Goal: Information Seeking & Learning: Compare options

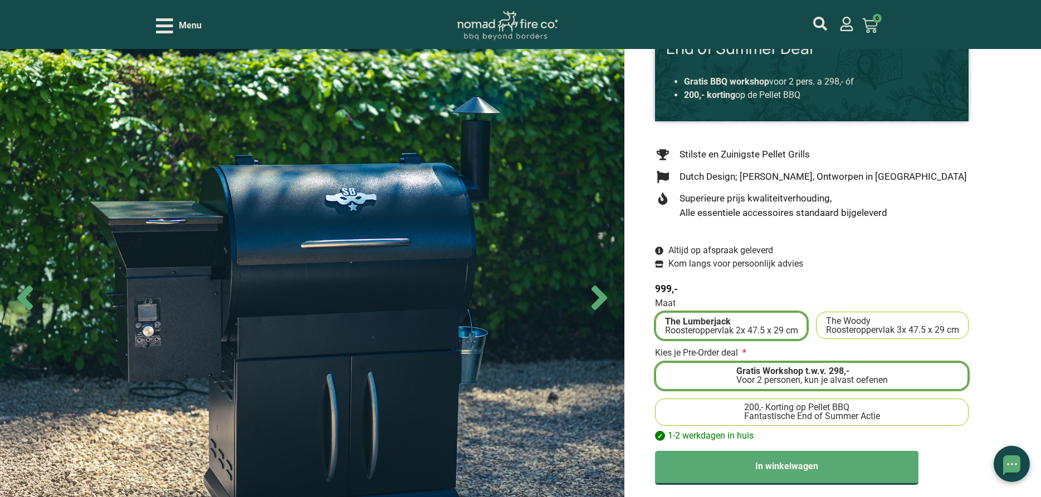
scroll to position [227, 0]
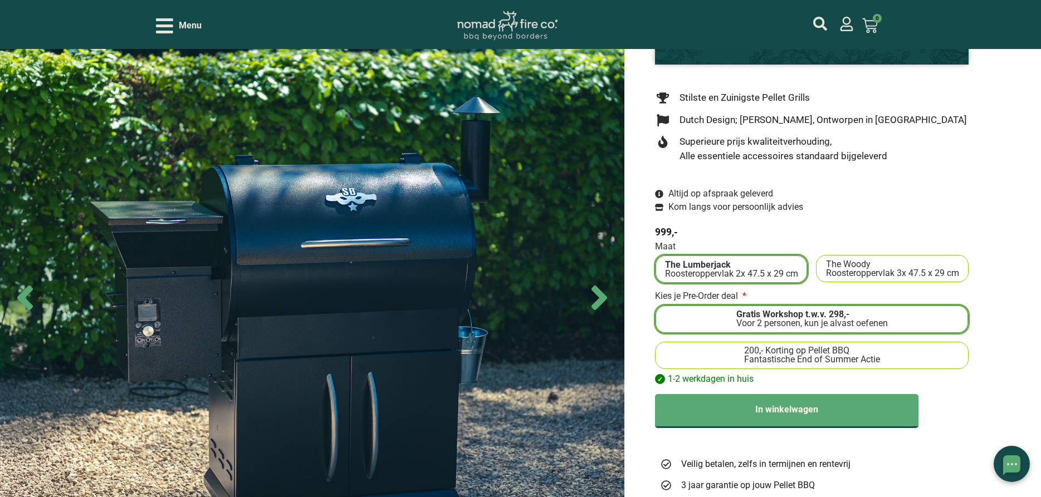
click at [893, 271] on div "Roosteroppervlak 3x 47.5 x 29 cm" at bounding box center [892, 273] width 133 height 9
click at [0, 0] on input "The Woody Roosteroppervlak 3x 47.5 x 29 cm" at bounding box center [0, 0] width 0 height 0
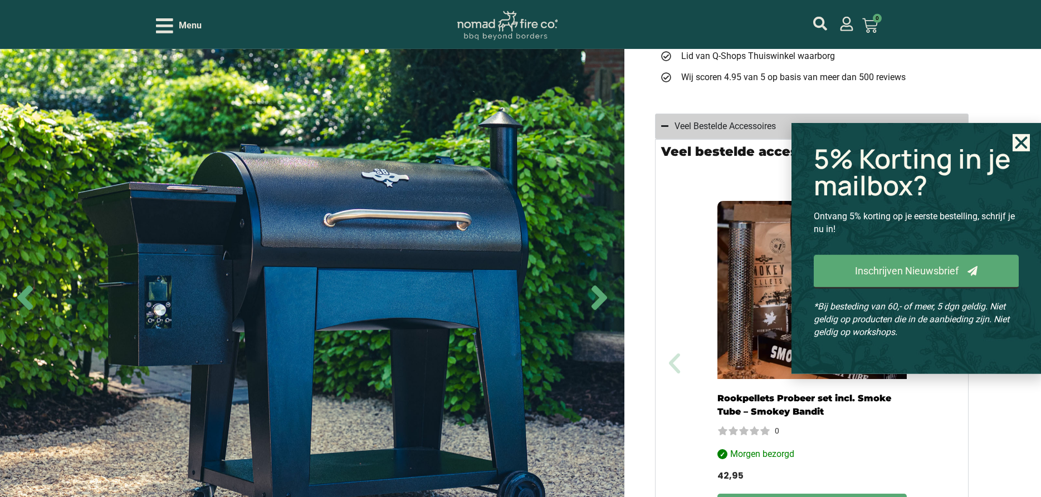
scroll to position [625, 0]
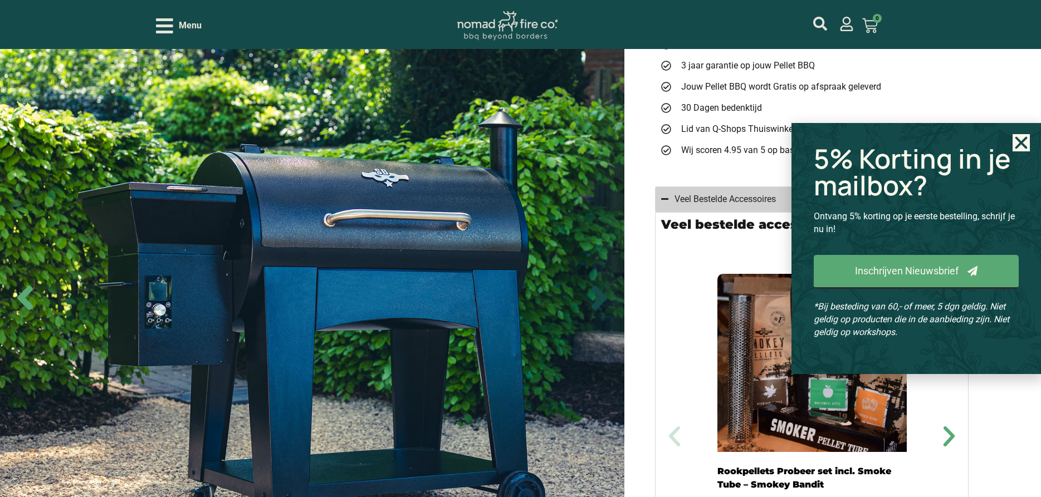
click at [592, 299] on icon "Next slide" at bounding box center [599, 297] width 39 height 39
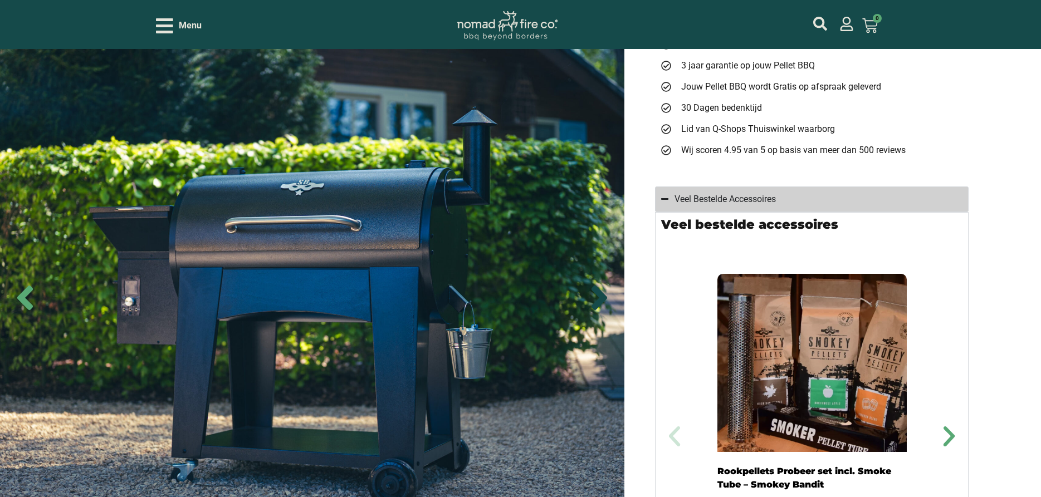
click at [592, 299] on icon "Next slide" at bounding box center [599, 297] width 39 height 39
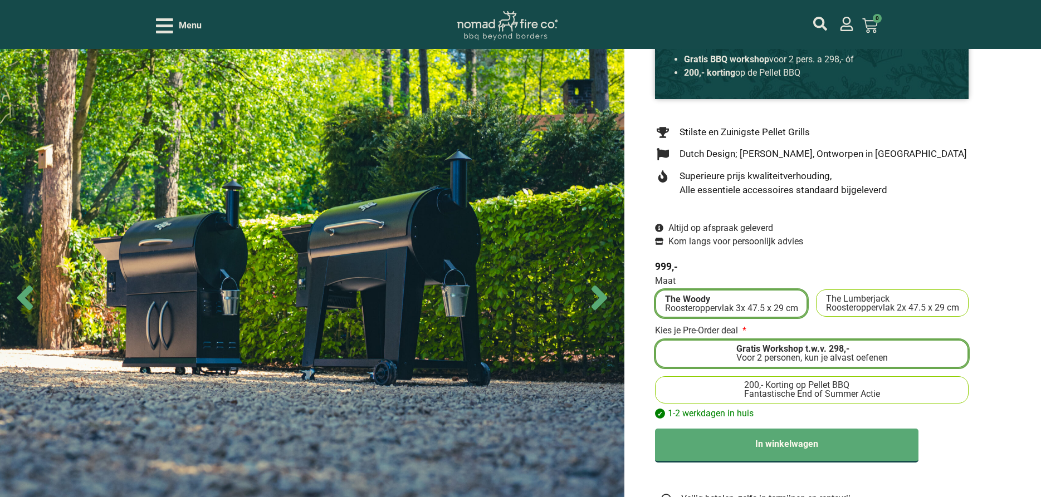
scroll to position [0, 0]
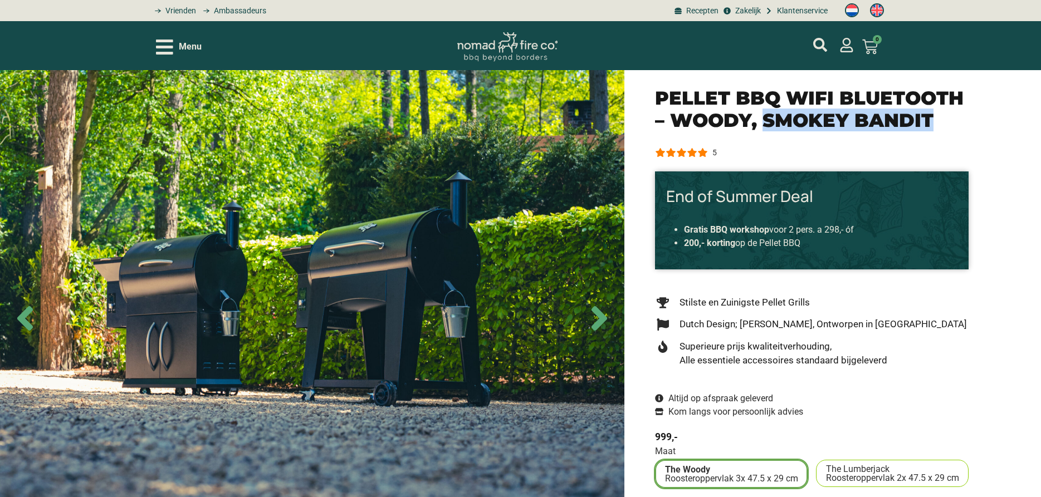
drag, startPoint x: 931, startPoint y: 121, endPoint x: 766, endPoint y: 123, distance: 164.9
click at [766, 123] on h1 "Pellet BBQ Wifi Bluetooth – Woody, Smokey Bandit" at bounding box center [812, 109] width 314 height 45
copy h1 "Smokey Bandit"
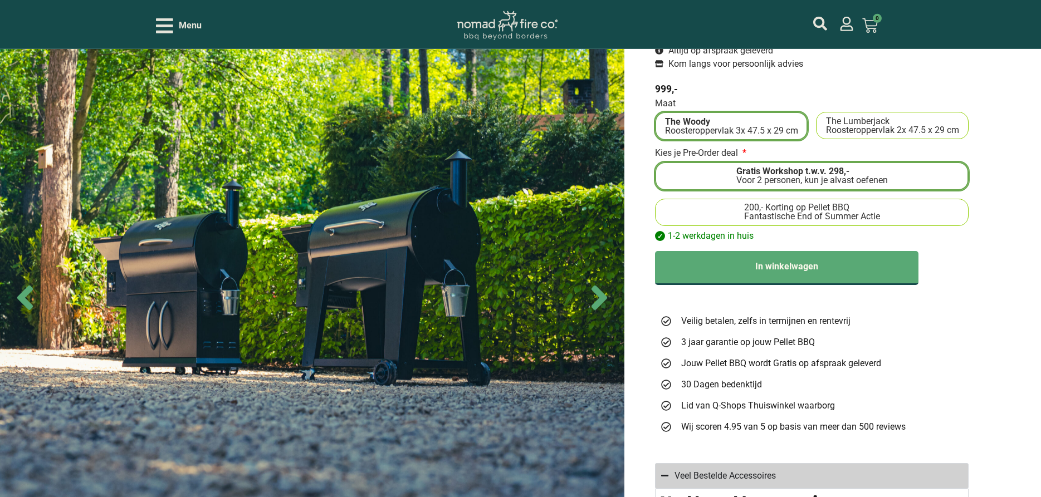
scroll to position [398, 0]
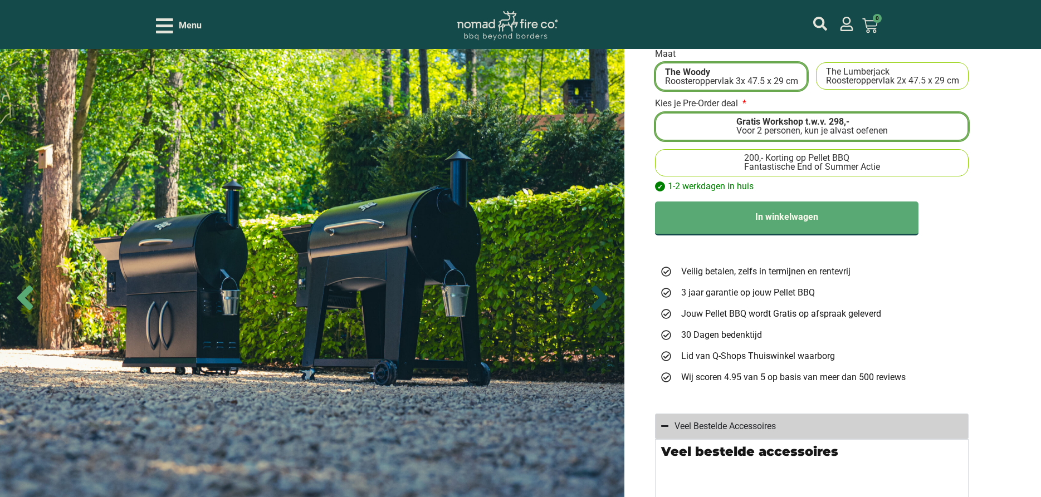
click at [593, 303] on icon "Next slide" at bounding box center [599, 297] width 39 height 39
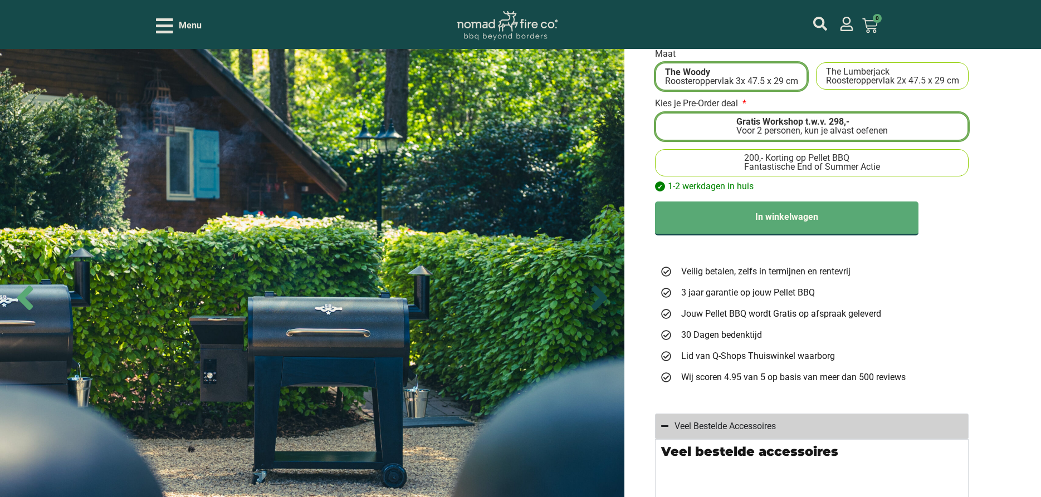
click at [593, 303] on icon "Next slide" at bounding box center [599, 297] width 39 height 39
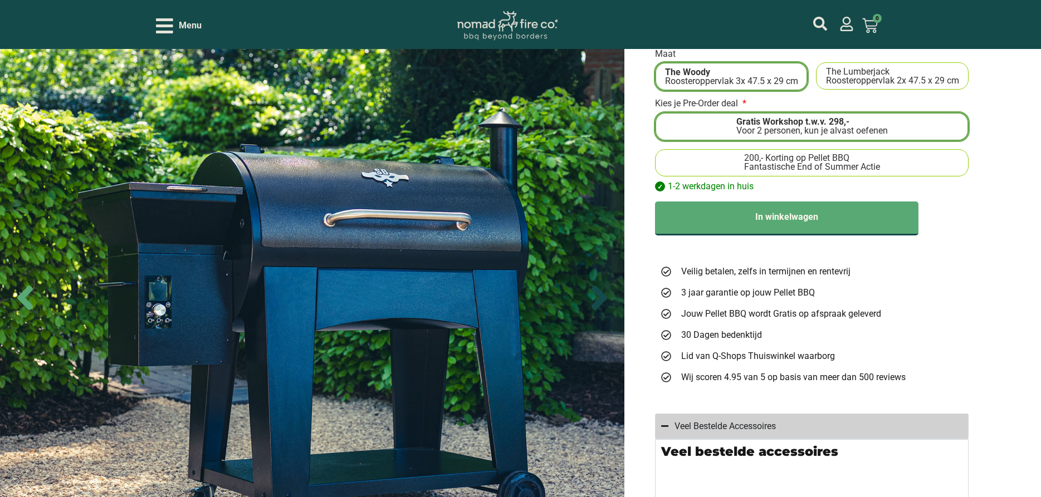
click at [593, 303] on icon "Next slide" at bounding box center [599, 297] width 39 height 39
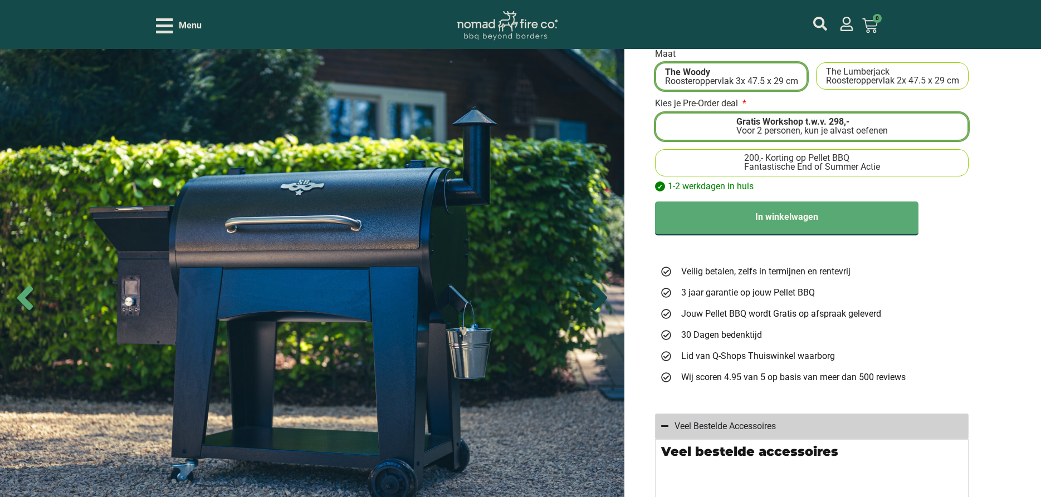
click at [593, 303] on icon "Next slide" at bounding box center [599, 297] width 39 height 39
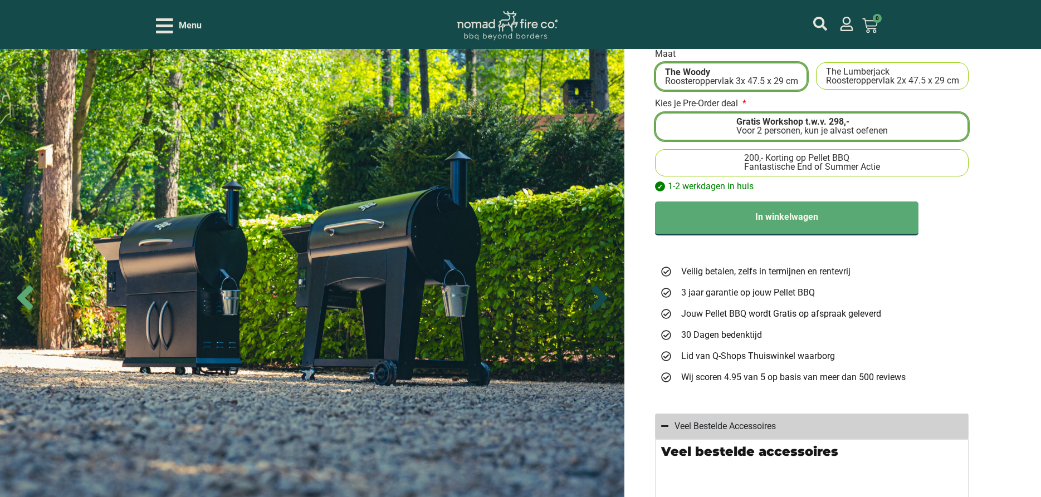
click at [593, 303] on icon "Next slide" at bounding box center [599, 297] width 39 height 39
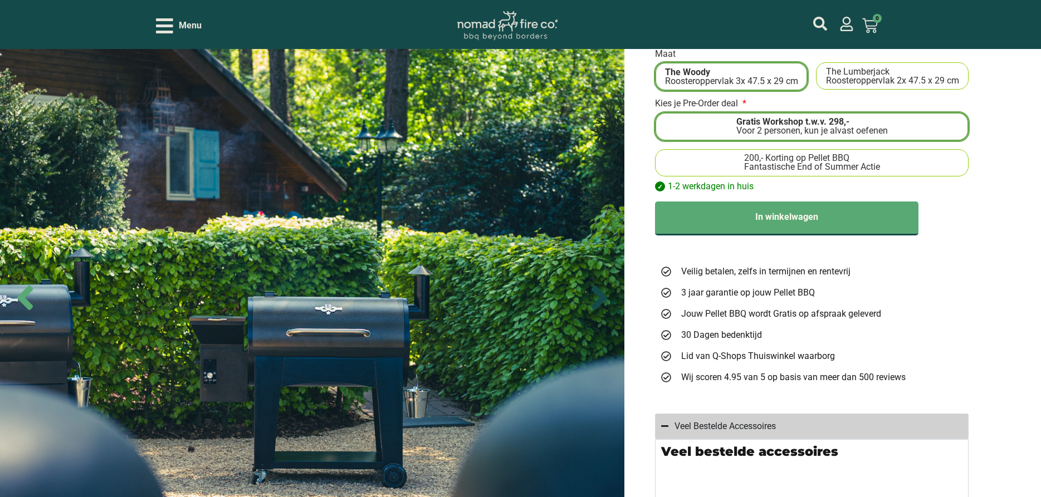
click at [593, 303] on icon "Next slide" at bounding box center [599, 297] width 39 height 39
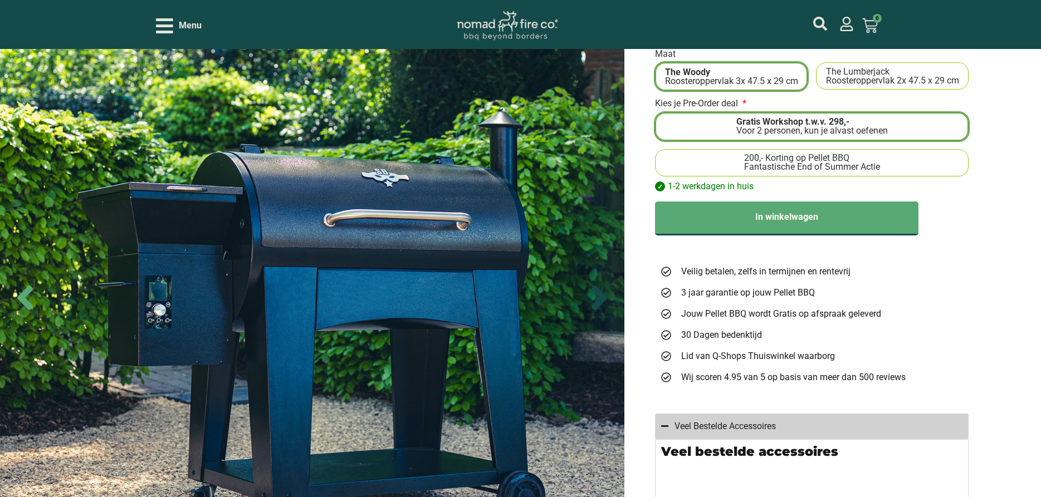
click at [593, 303] on icon "Next slide" at bounding box center [599, 297] width 39 height 39
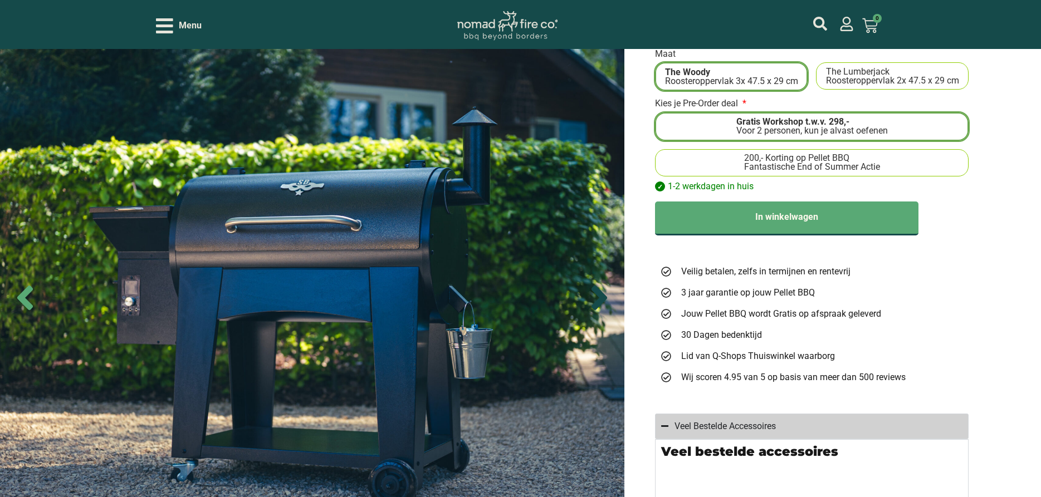
click at [593, 303] on icon "Next slide" at bounding box center [599, 297] width 39 height 39
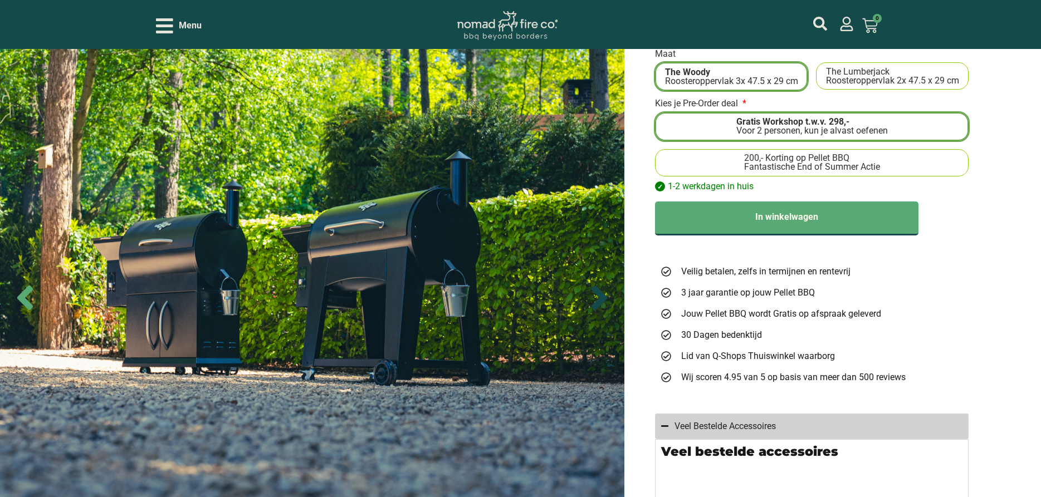
click at [593, 303] on icon "Next slide" at bounding box center [599, 297] width 39 height 39
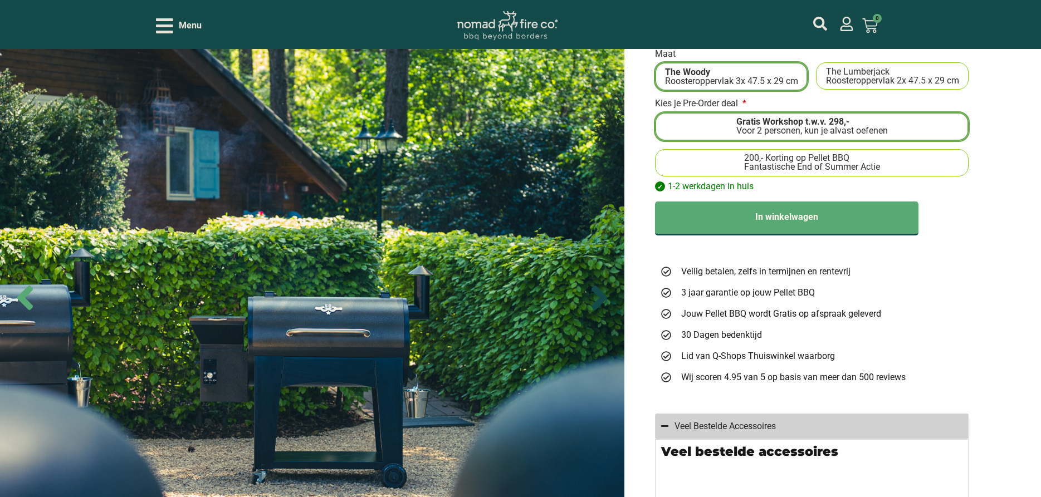
click at [593, 303] on icon "Next slide" at bounding box center [599, 297] width 39 height 39
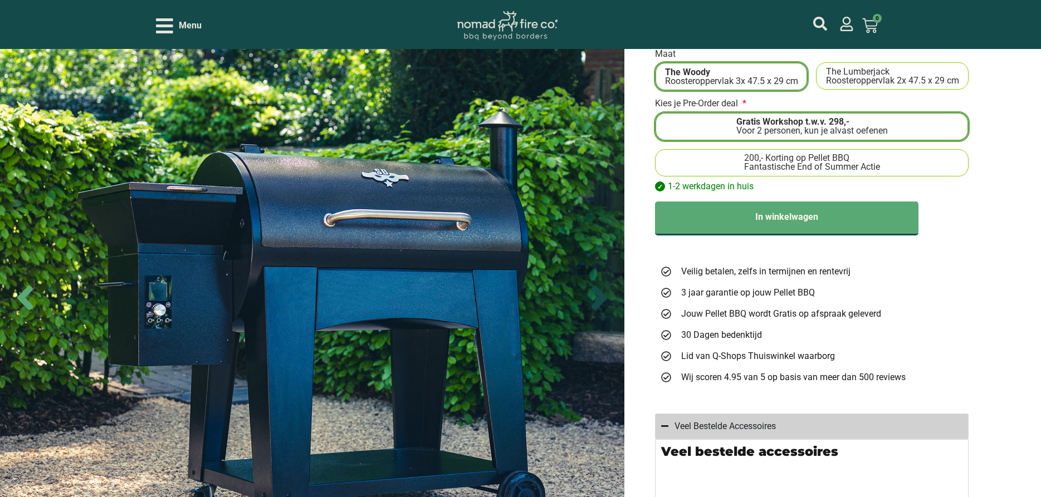
click at [593, 303] on icon "Next slide" at bounding box center [599, 297] width 39 height 39
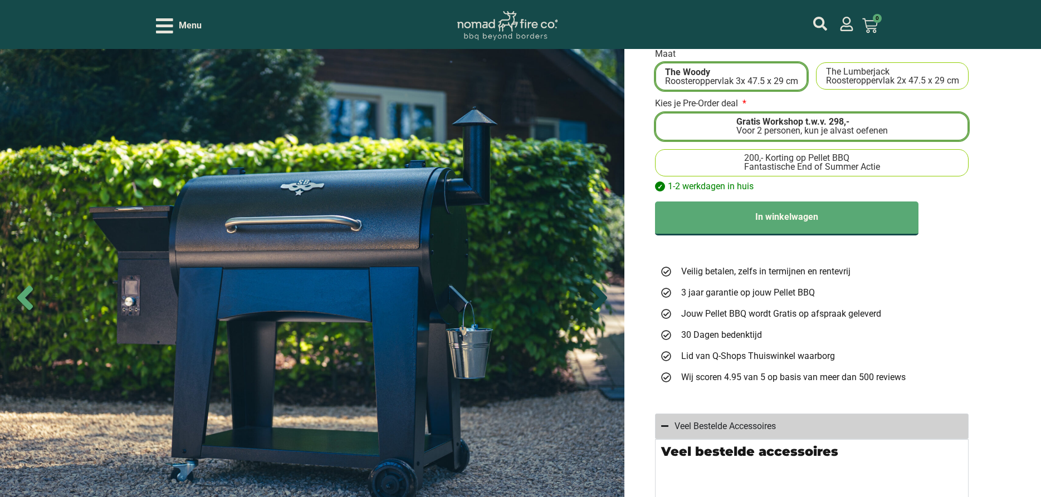
click at [593, 303] on icon "Next slide" at bounding box center [599, 297] width 39 height 39
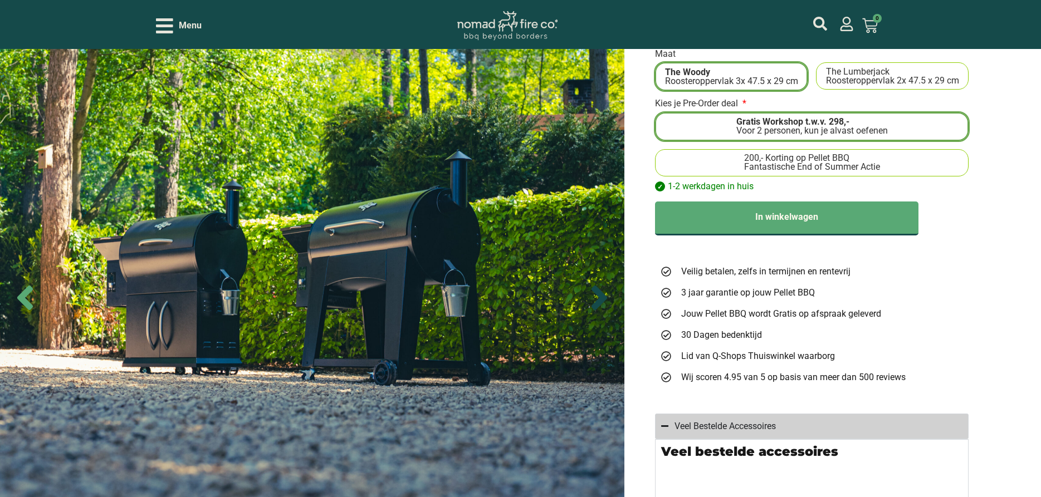
click at [593, 303] on icon "Next slide" at bounding box center [599, 297] width 39 height 39
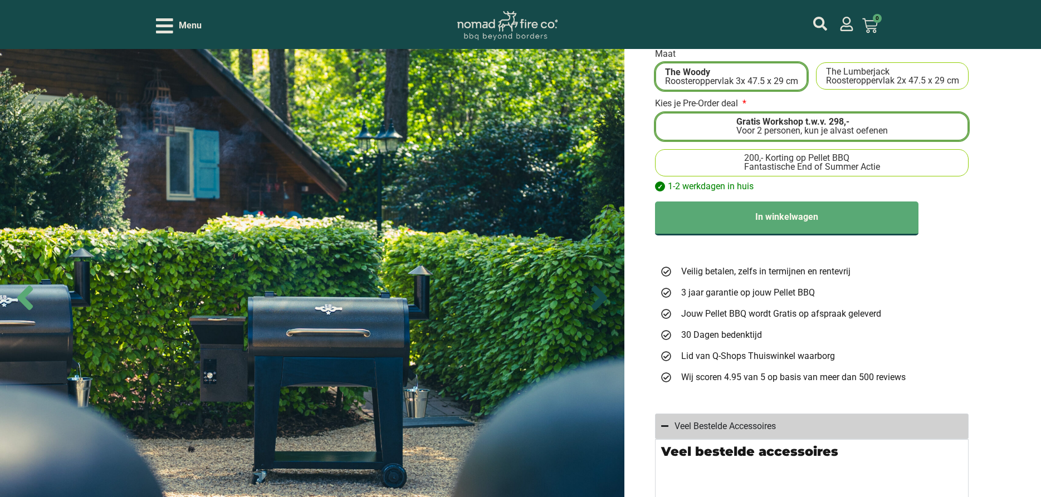
click at [593, 303] on icon "Next slide" at bounding box center [599, 297] width 39 height 39
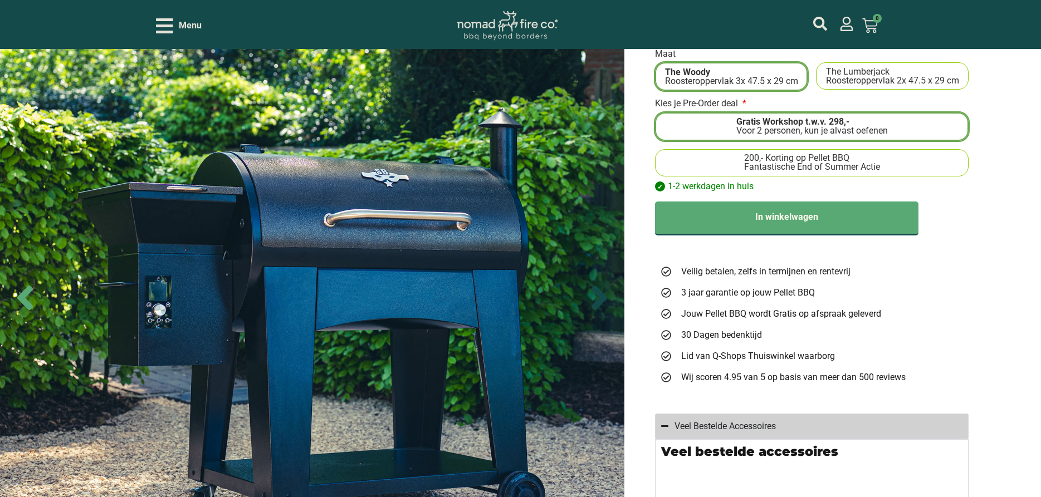
click at [593, 303] on icon "Next slide" at bounding box center [599, 297] width 39 height 39
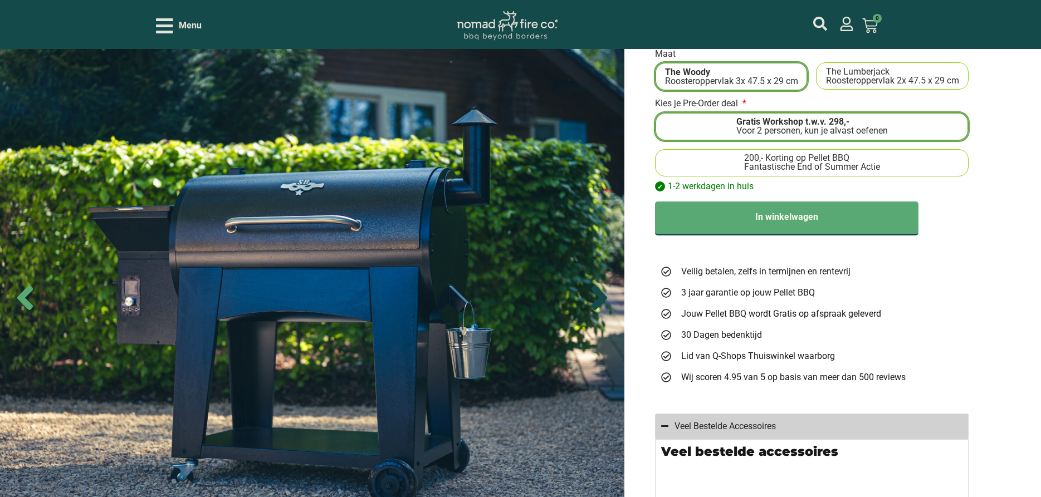
click at [593, 303] on icon "Next slide" at bounding box center [599, 297] width 39 height 39
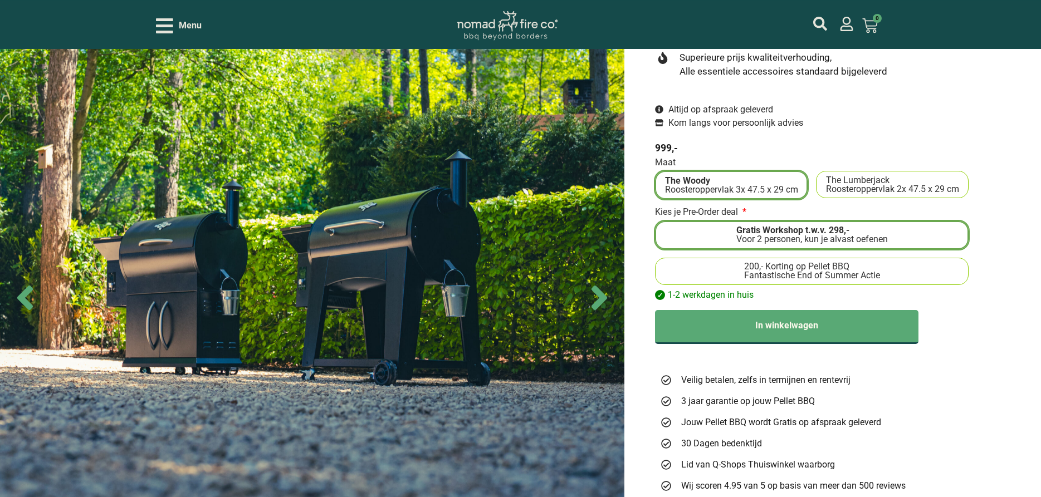
scroll to position [284, 0]
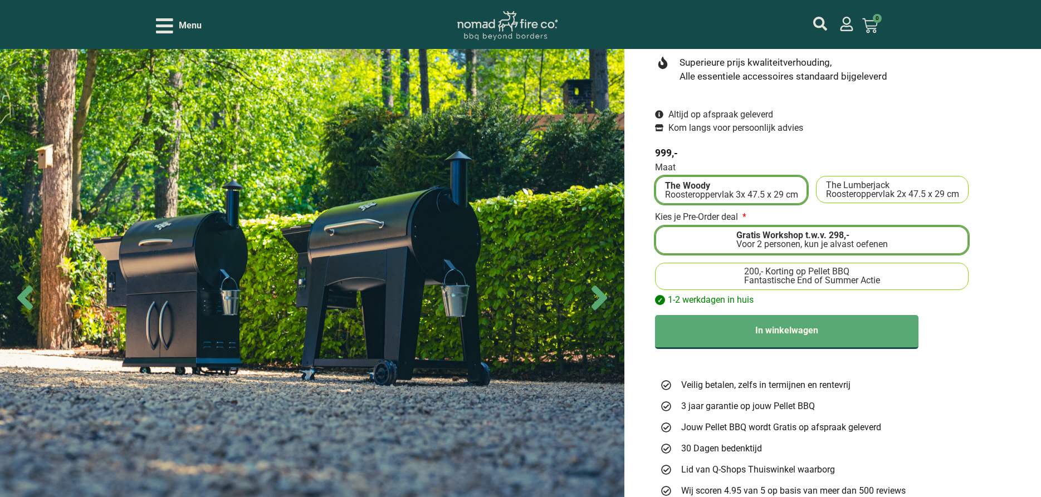
click at [913, 188] on span "The Lumberjack" at bounding box center [892, 185] width 133 height 9
click at [0, 0] on input "The Lumberjack Roosteroppervlak 2x 47.5 x 29 cm" at bounding box center [0, 0] width 0 height 0
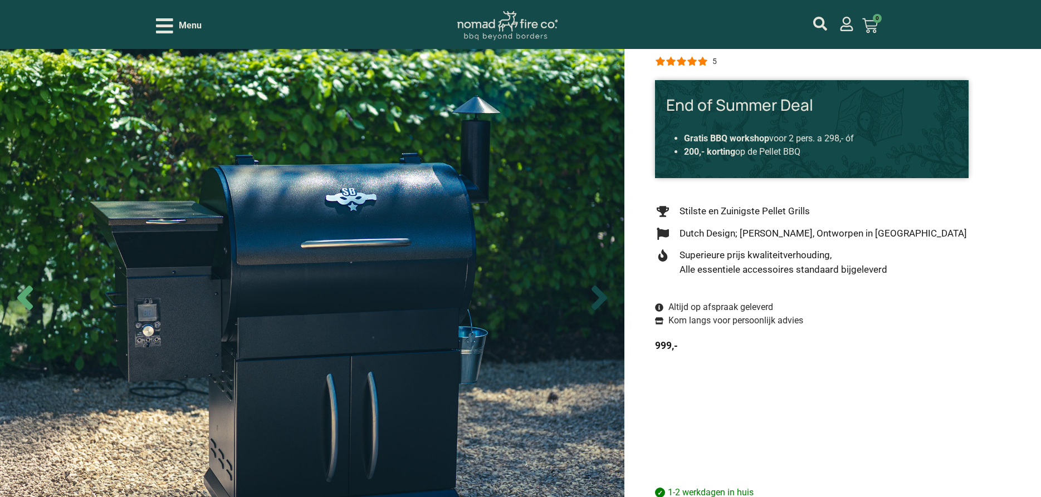
click at [597, 296] on icon "Next slide" at bounding box center [599, 297] width 39 height 39
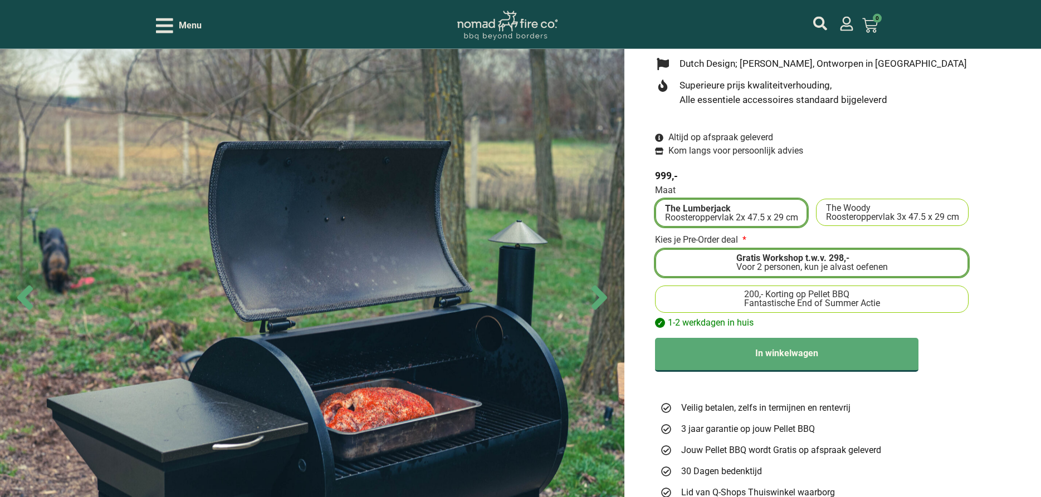
scroll to position [284, 0]
click at [601, 293] on icon "Next slide" at bounding box center [599, 298] width 16 height 25
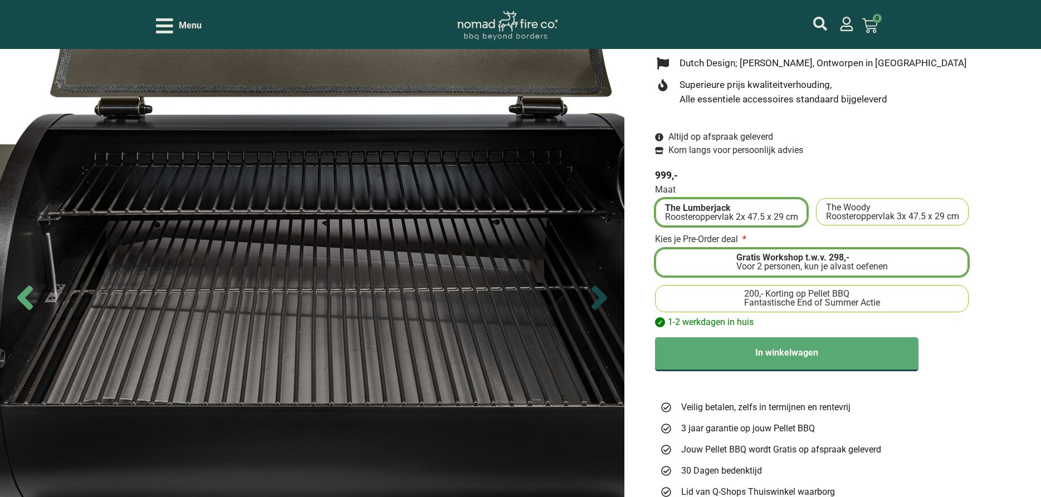
click at [601, 293] on icon "Next slide" at bounding box center [599, 298] width 16 height 25
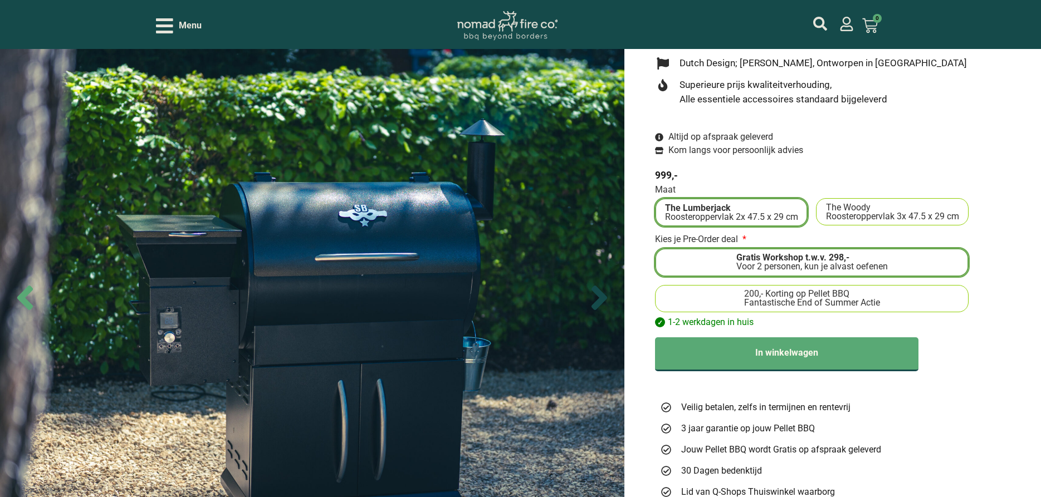
click at [601, 293] on icon "Next slide" at bounding box center [599, 298] width 16 height 25
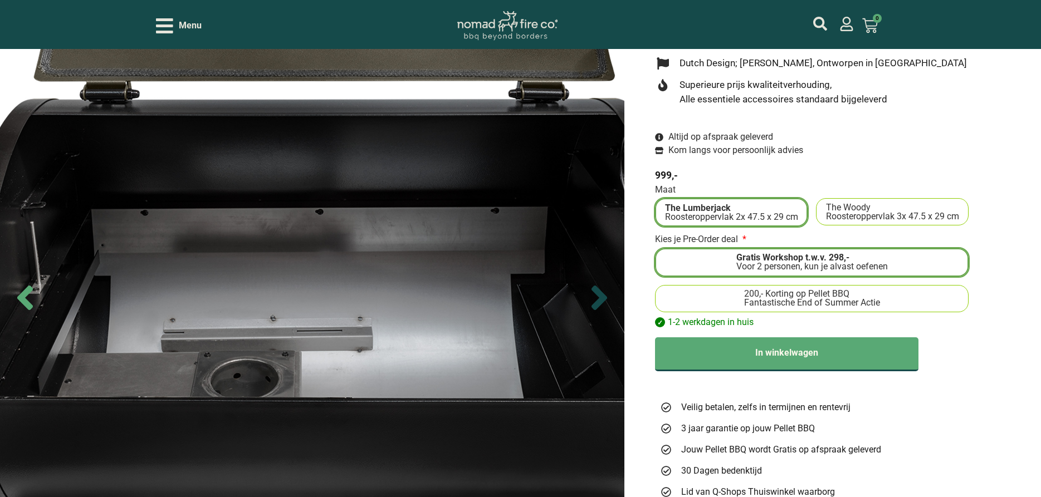
click at [601, 293] on icon "Next slide" at bounding box center [599, 298] width 16 height 25
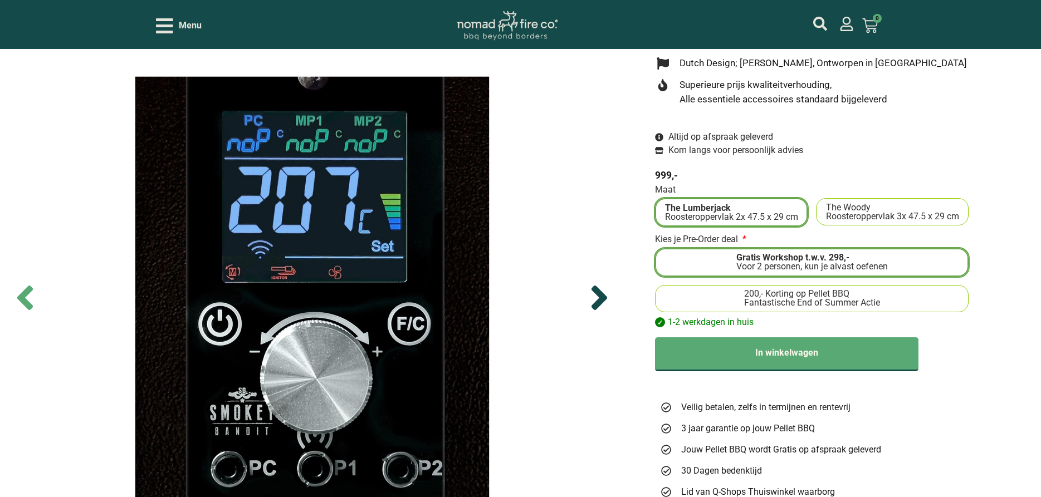
click at [601, 293] on icon "Next slide" at bounding box center [599, 298] width 16 height 25
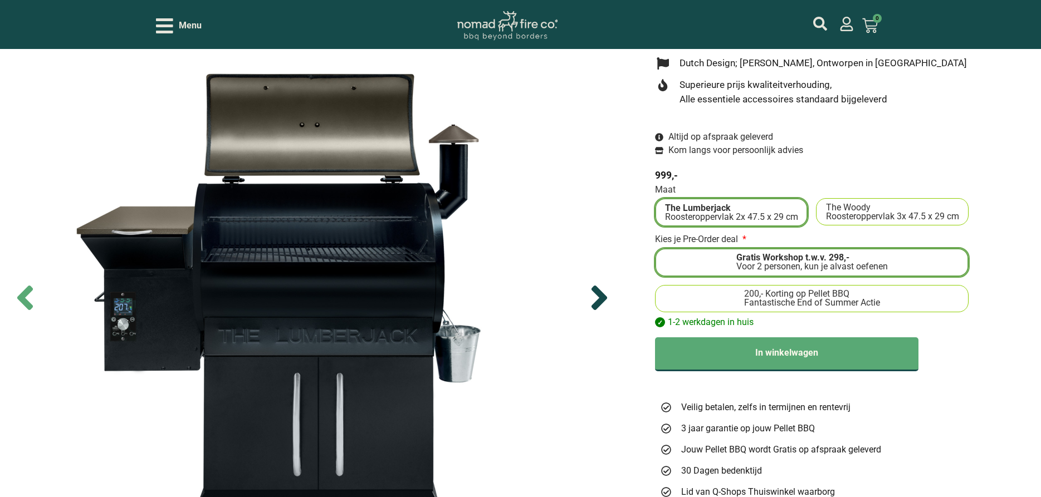
click at [601, 293] on icon "Next slide" at bounding box center [599, 298] width 16 height 25
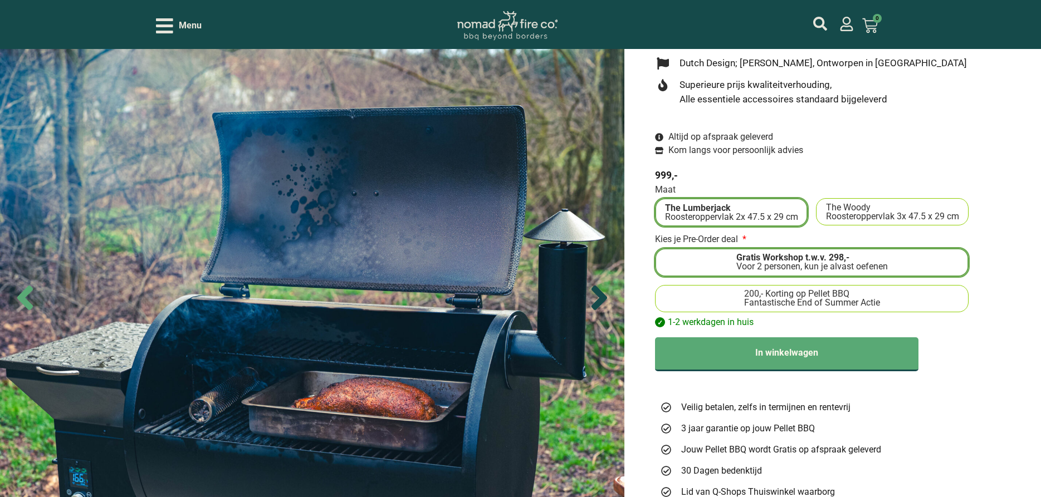
click at [601, 293] on icon "Next slide" at bounding box center [599, 298] width 16 height 25
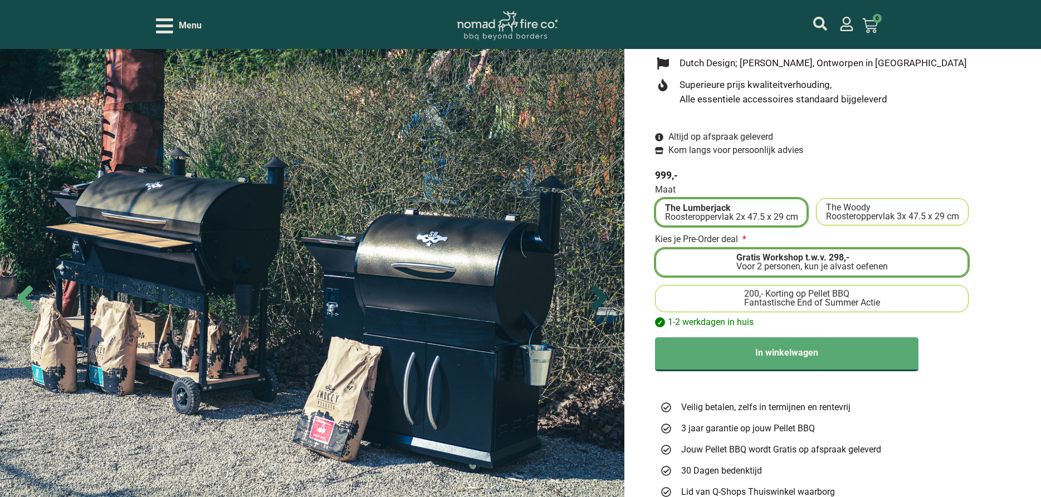
click at [601, 293] on icon "Next slide" at bounding box center [599, 298] width 16 height 25
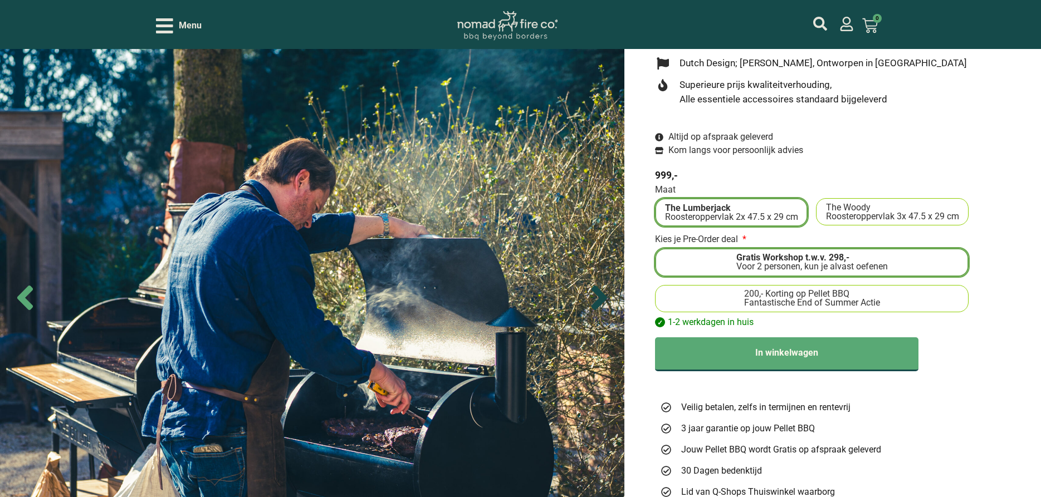
click at [601, 293] on icon "Next slide" at bounding box center [599, 298] width 16 height 25
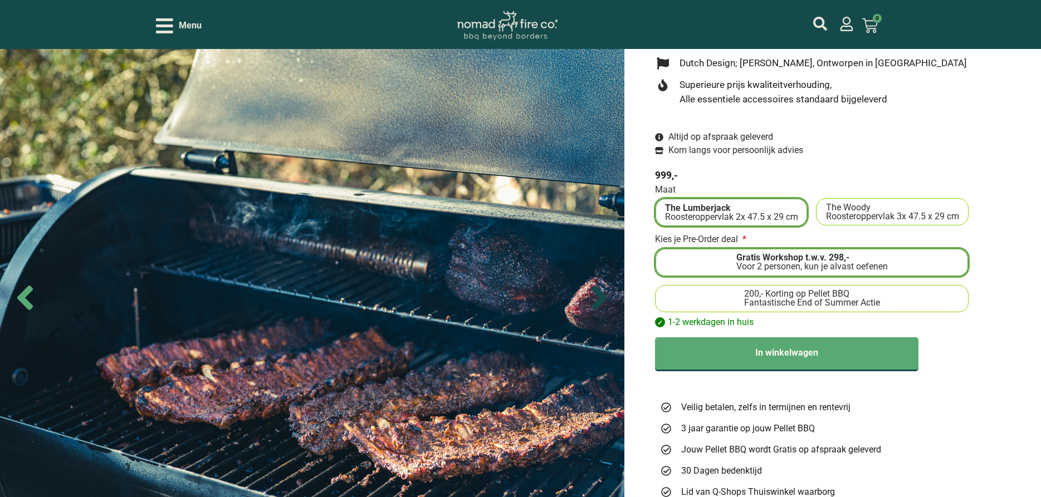
click at [601, 293] on icon "Next slide" at bounding box center [599, 298] width 16 height 25
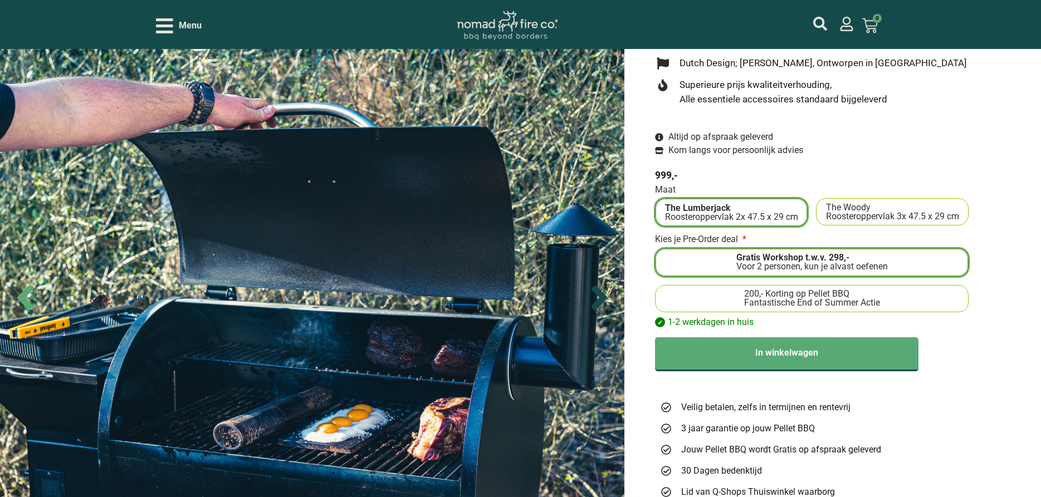
click at [601, 293] on icon "Next slide" at bounding box center [599, 298] width 16 height 25
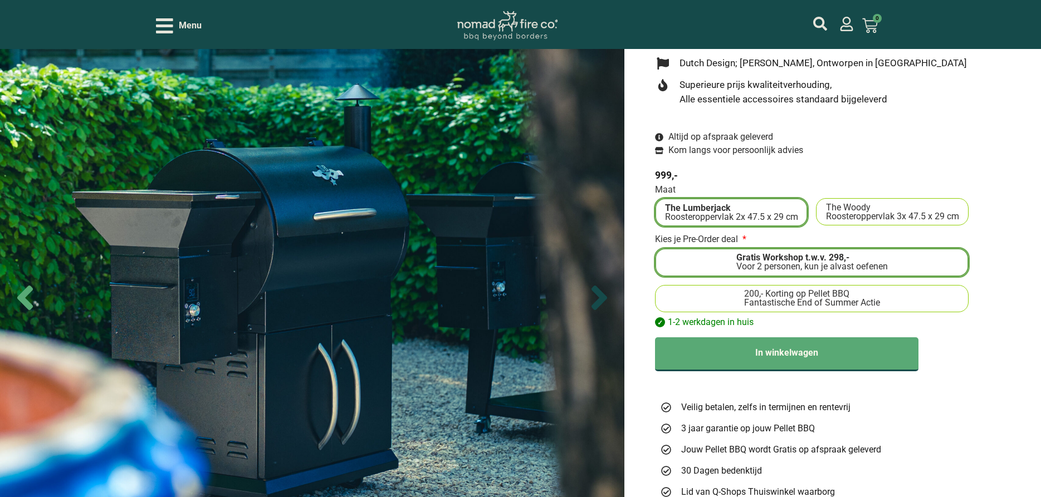
click at [601, 293] on icon "Next slide" at bounding box center [599, 298] width 16 height 25
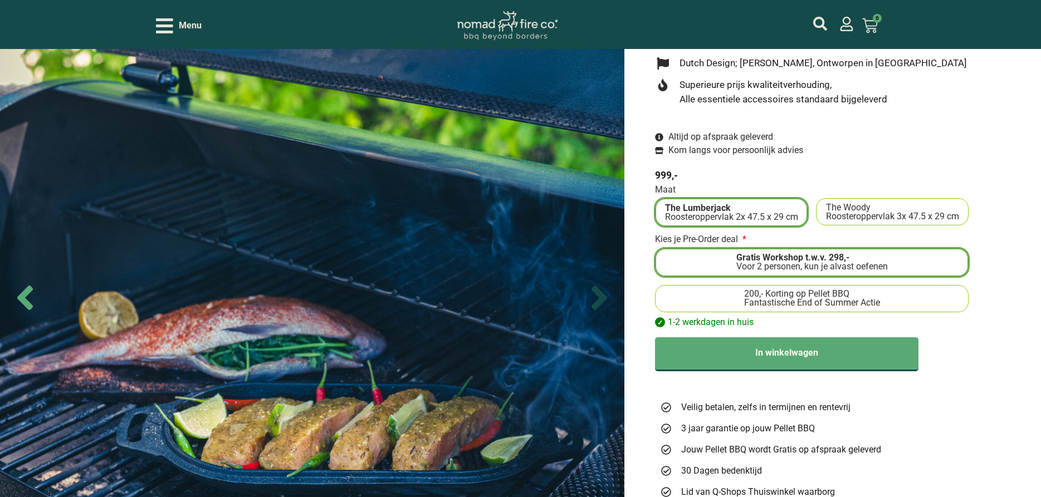
click at [601, 293] on icon "Next slide" at bounding box center [599, 298] width 16 height 25
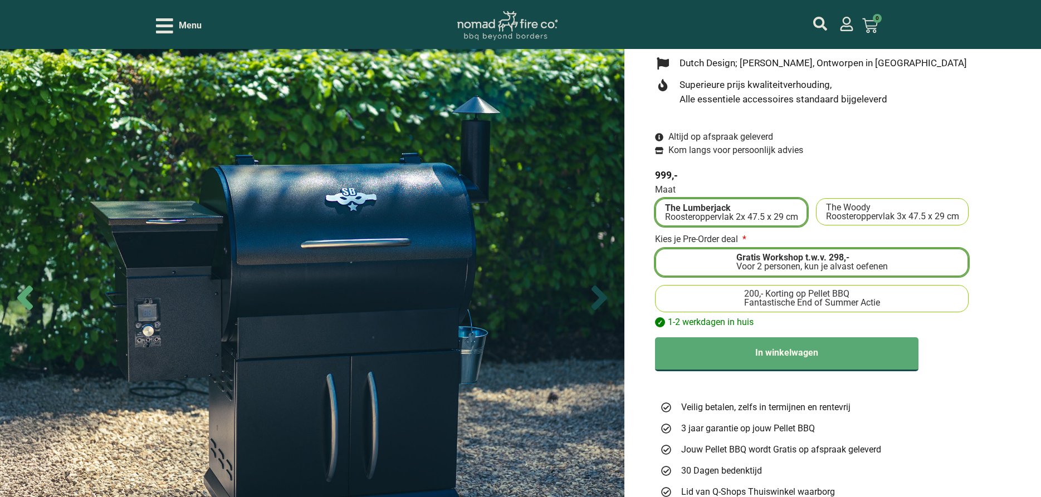
click at [601, 293] on icon "Next slide" at bounding box center [599, 298] width 16 height 25
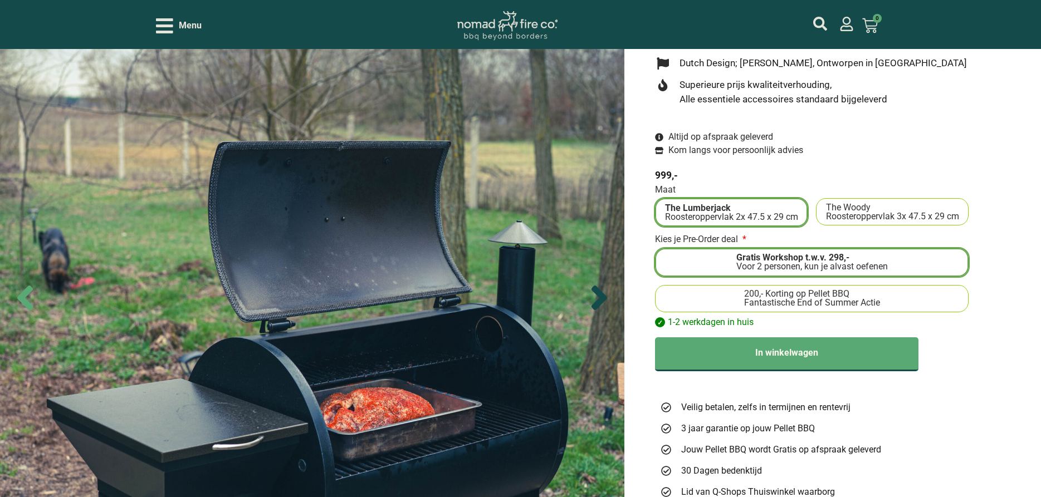
click at [601, 293] on icon "Next slide" at bounding box center [599, 298] width 16 height 25
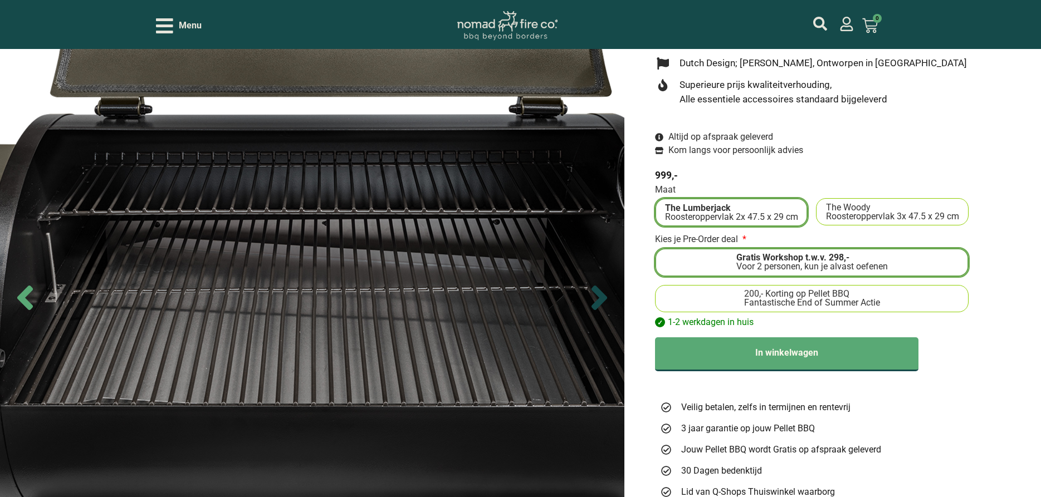
click at [601, 293] on icon "Next slide" at bounding box center [599, 298] width 16 height 25
